Goal: Information Seeking & Learning: Learn about a topic

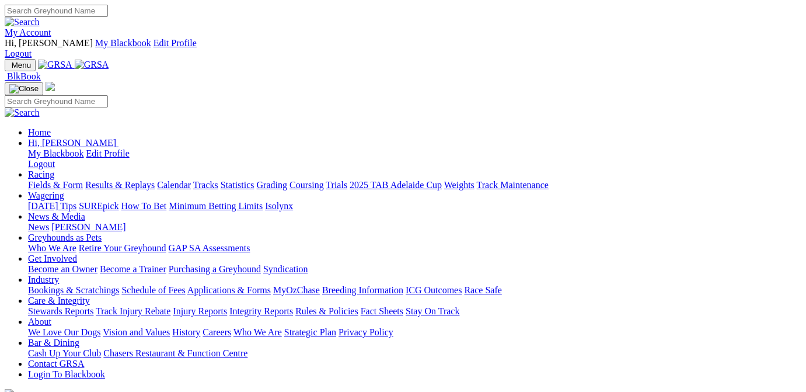
click at [155, 180] on link "Results & Replays" at bounding box center [119, 185] width 69 height 10
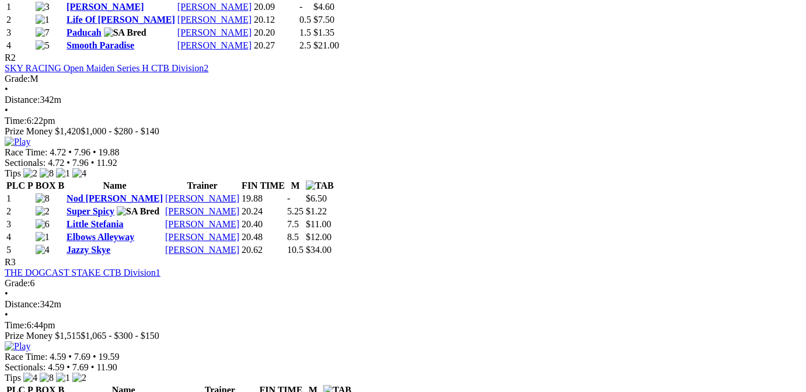
scroll to position [823, 0]
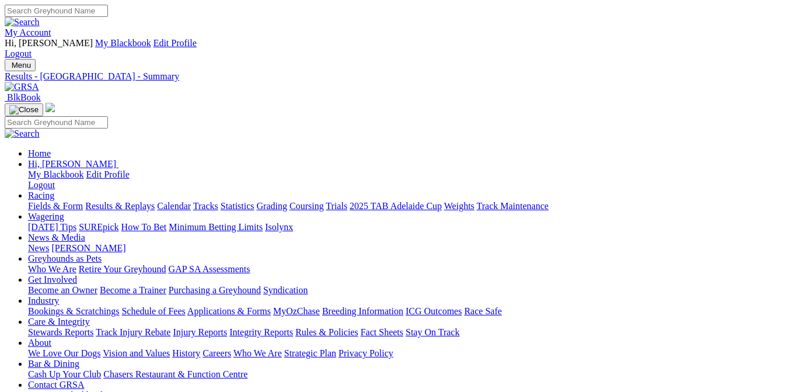
click at [56, 201] on link "Fields & Form" at bounding box center [55, 206] width 55 height 10
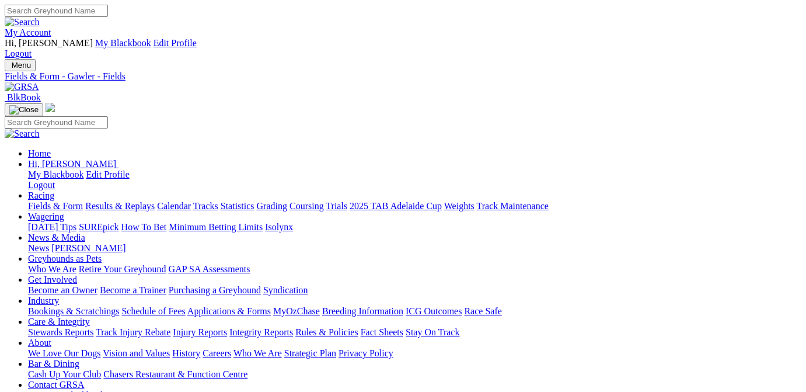
click at [61, 201] on link "Fields & Form" at bounding box center [55, 206] width 55 height 10
